Goal: Information Seeking & Learning: Learn about a topic

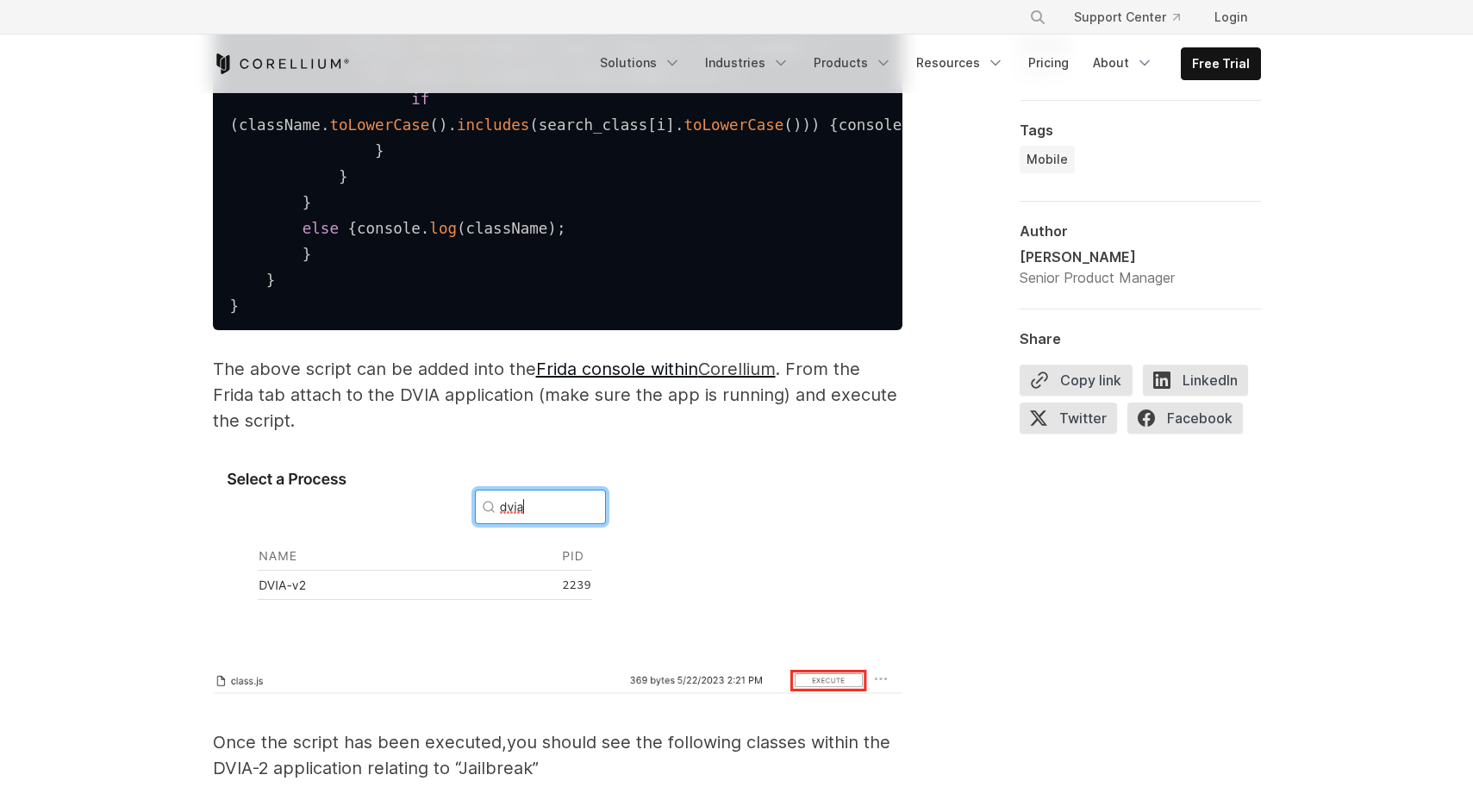
scroll to position [2986, 0]
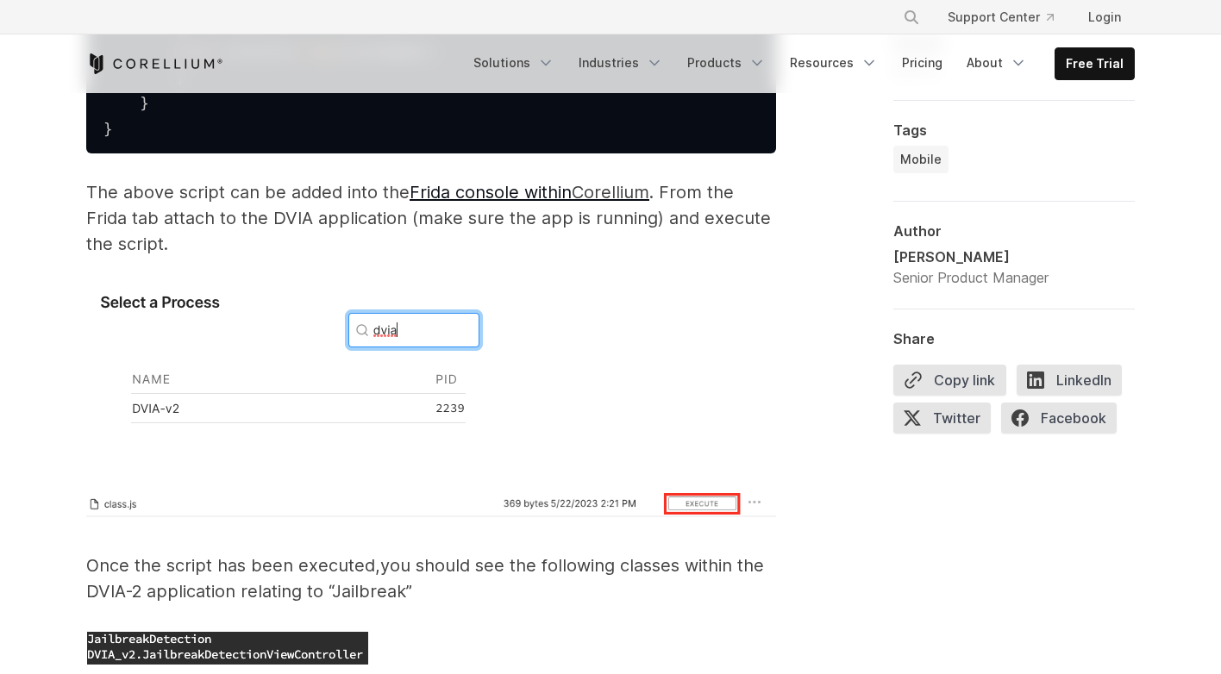
scroll to position [3144, 0]
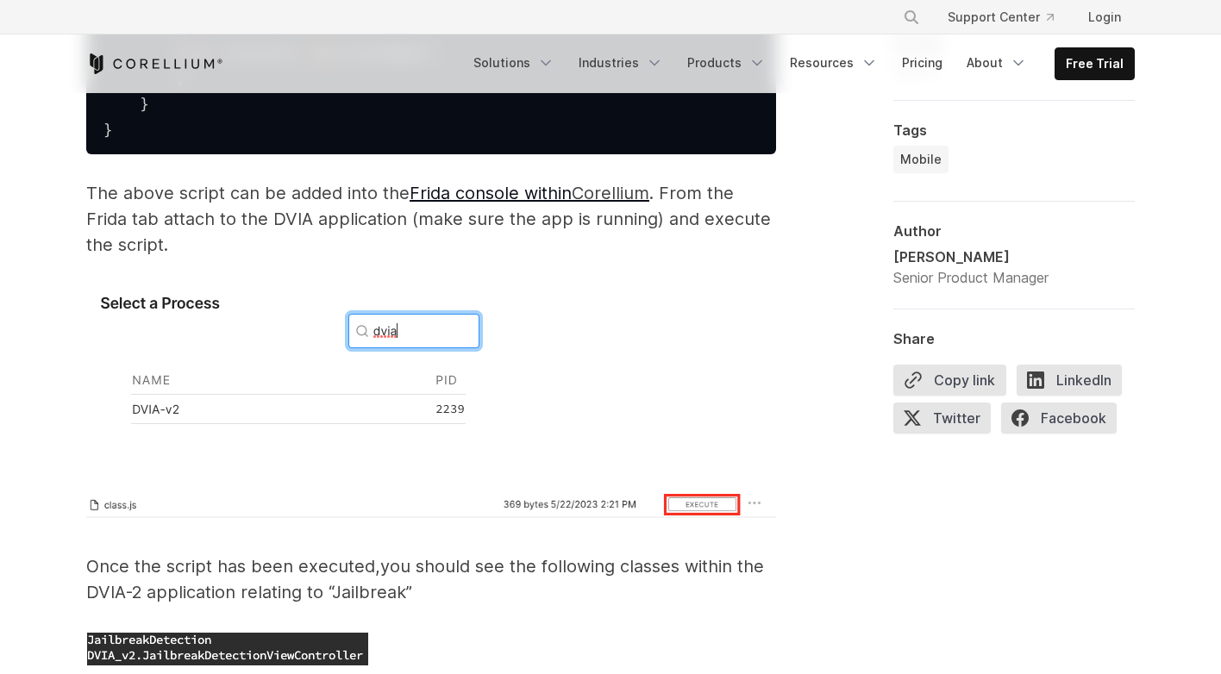
click at [331, 258] on p "The above script can be added into the Frida console within Corellium . From th…" at bounding box center [431, 219] width 690 height 78
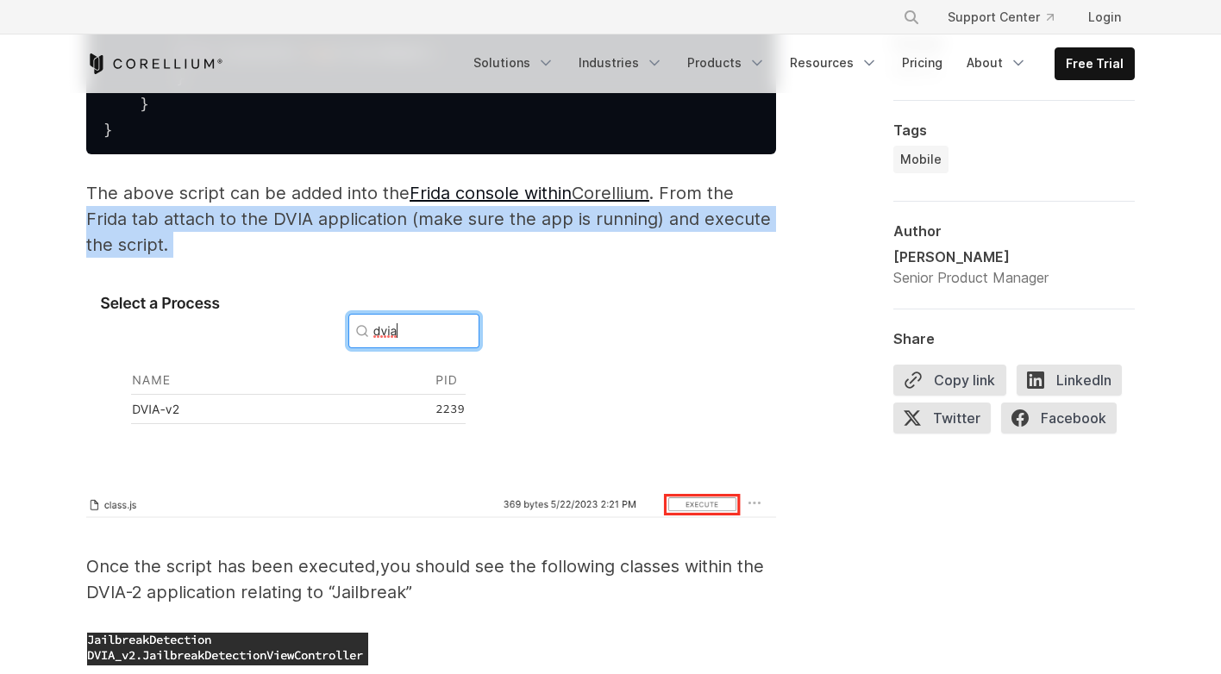
drag, startPoint x: 87, startPoint y: 292, endPoint x: 178, endPoint y: 323, distance: 96.5
click at [178, 258] on p "The above script can be added into the Frida console within Corellium . From th…" at bounding box center [431, 219] width 690 height 78
copy p "[PERSON_NAME] tab attach to the DVIA application (make sure the app is running)…"
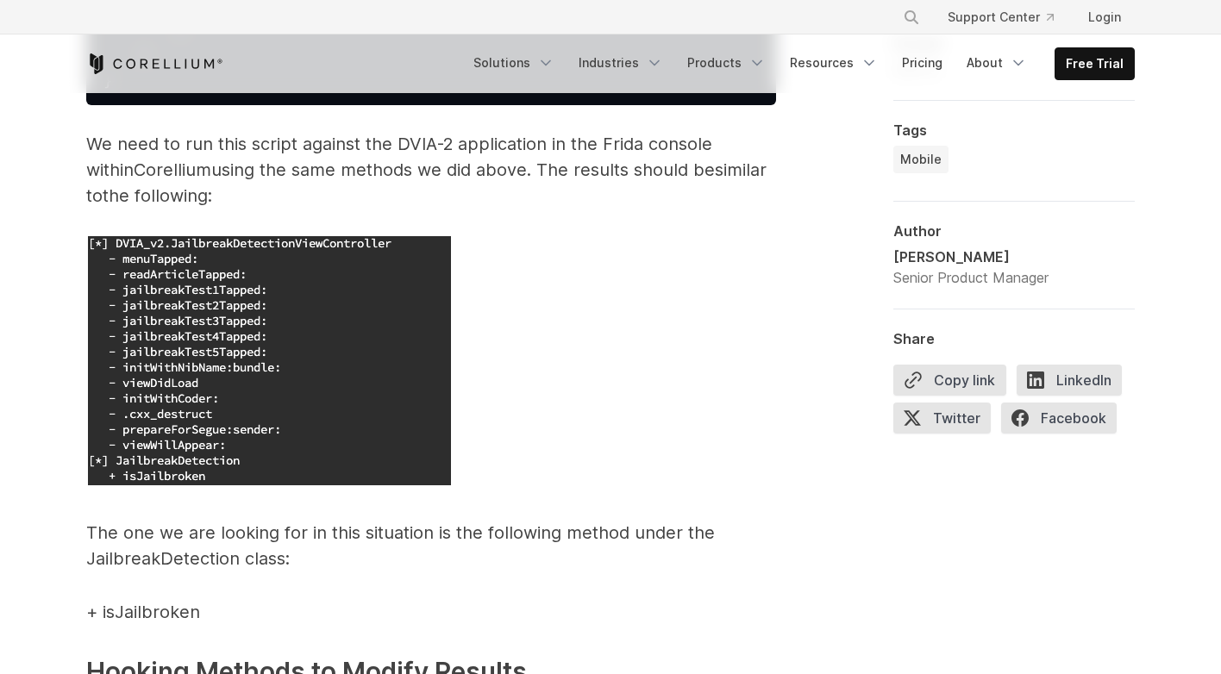
scroll to position [4797, 0]
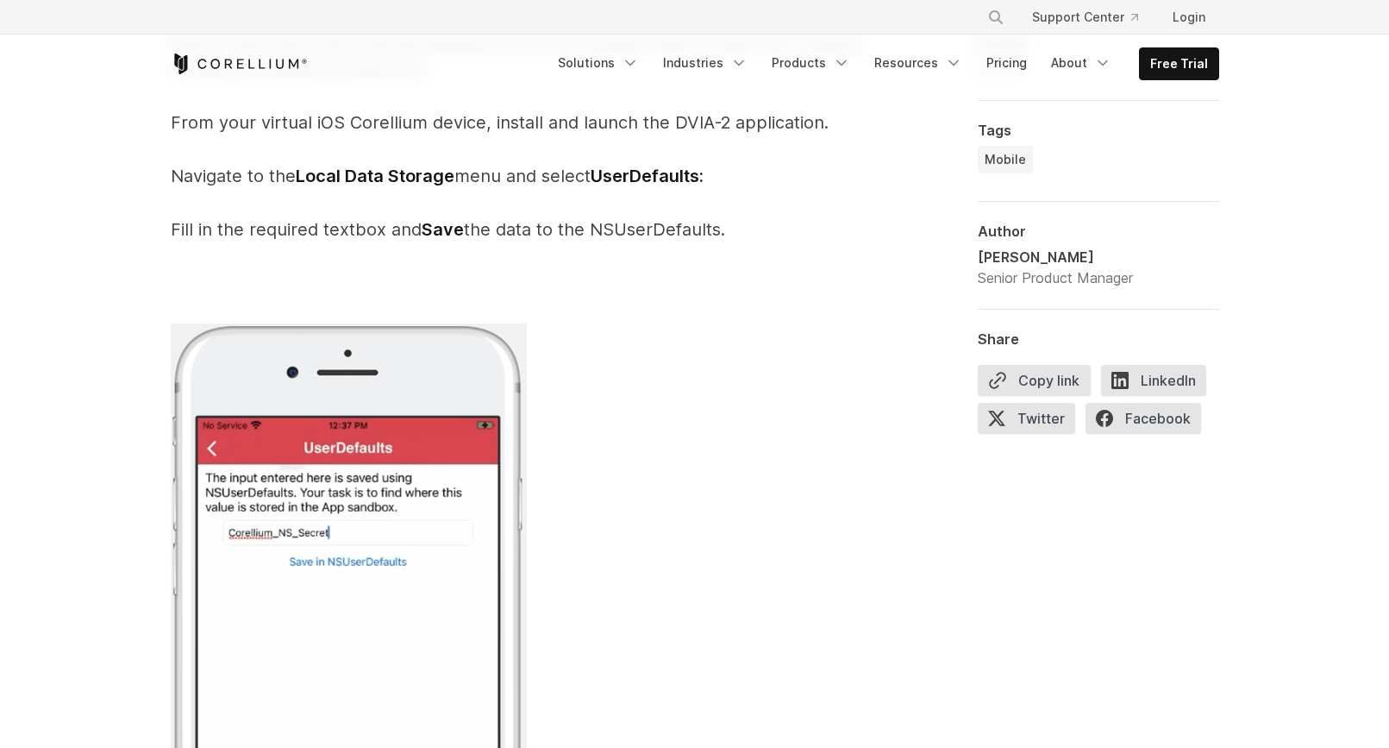
scroll to position [4256, 0]
